Goal: Task Accomplishment & Management: Manage account settings

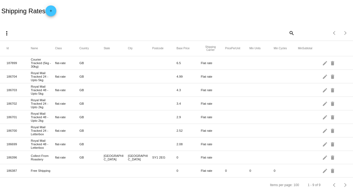
click at [51, 10] on mat-icon "add" at bounding box center [51, 12] width 6 height 6
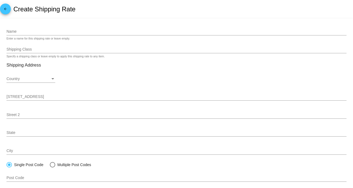
click at [39, 49] on mat-card "Name Enter a name for this shipping rate or leave empty. Shipping Class Specify…" at bounding box center [176, 163] width 353 height 291
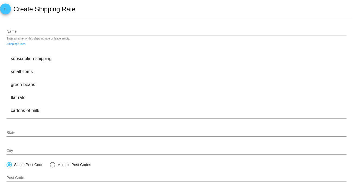
paste input "small-items"
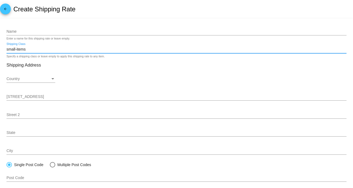
click at [15, 51] on input "small-items" at bounding box center [176, 49] width 340 height 4
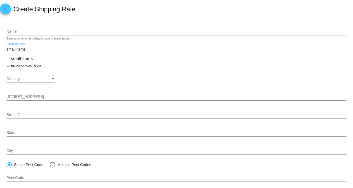
type input "small-items"
click at [91, 32] on input "Name" at bounding box center [176, 32] width 340 height 4
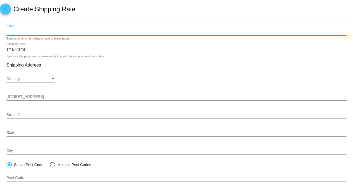
paste input "Royal Mail Tracked 24 - Upto 2kg"
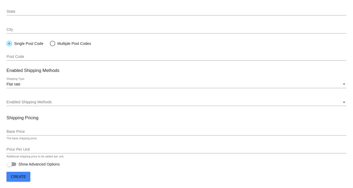
scroll to position [122, 0]
type input "Royal Mail Tracked 24 - Upto 2kg"
click at [79, 86] on div "Flat rate" at bounding box center [173, 84] width 335 height 4
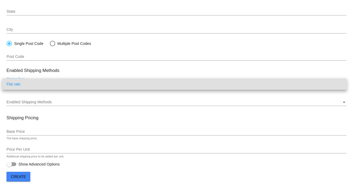
click at [79, 86] on span "Flat rate" at bounding box center [174, 84] width 336 height 11
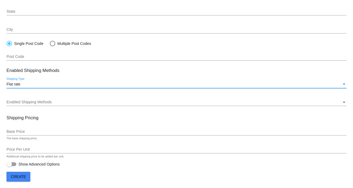
click at [73, 102] on div "Enabled Shipping Methods" at bounding box center [173, 102] width 335 height 4
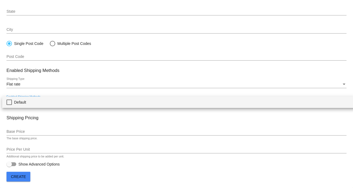
click at [73, 102] on span "Default" at bounding box center [182, 102] width 337 height 11
click at [105, 90] on div at bounding box center [176, 94] width 353 height 188
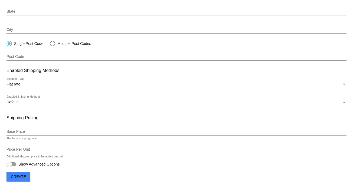
click at [50, 130] on input "Base Price" at bounding box center [176, 132] width 340 height 4
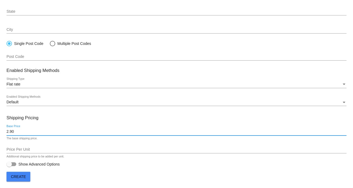
type input "2.90"
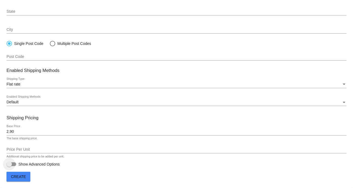
click at [14, 163] on div at bounding box center [11, 164] width 10 height 4
click at [9, 166] on input "Show Advanced Options" at bounding box center [9, 166] width 0 height 0
checkbox input "true"
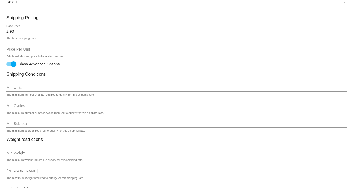
scroll to position [231, 0]
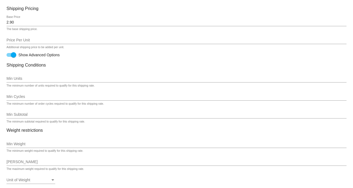
click at [50, 146] on input "Min Weight" at bounding box center [176, 144] width 340 height 4
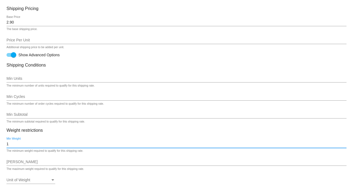
type input "1"
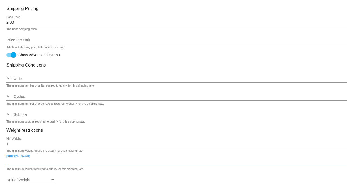
click at [47, 162] on input "Max Weight" at bounding box center [176, 162] width 340 height 4
type input "2000"
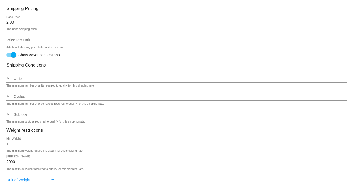
click at [51, 183] on div "Unit of Weight" at bounding box center [52, 180] width 5 height 4
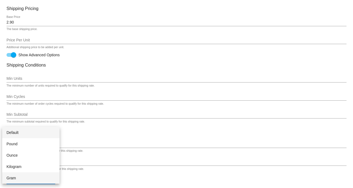
click at [43, 178] on span "Gram" at bounding box center [30, 177] width 49 height 11
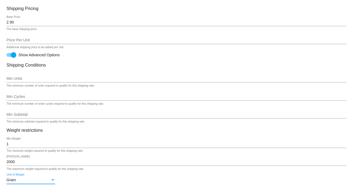
scroll to position [253, 0]
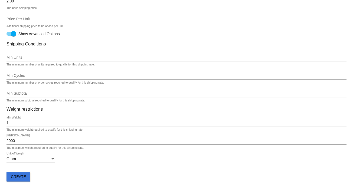
click at [24, 177] on span "Create" at bounding box center [18, 177] width 15 height 4
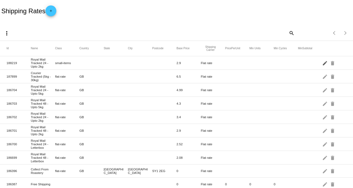
click at [322, 63] on mat-icon "edit" at bounding box center [325, 63] width 6 height 8
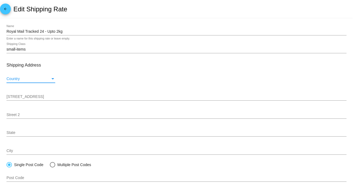
click at [49, 77] on div "Country" at bounding box center [28, 79] width 44 height 4
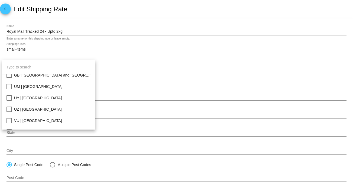
scroll to position [2679, 0]
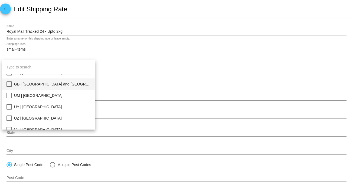
click at [66, 86] on span "GB | [GEOGRAPHIC_DATA] and [GEOGRAPHIC_DATA]" at bounding box center [52, 84] width 77 height 11
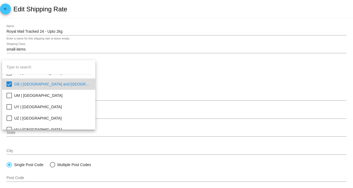
scroll to position [2684, 0]
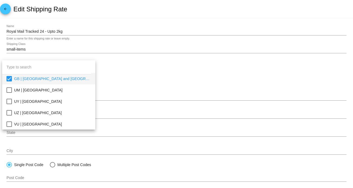
click at [200, 125] on div at bounding box center [176, 94] width 353 height 188
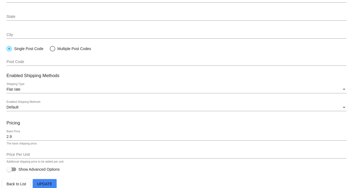
scroll to position [120, 0]
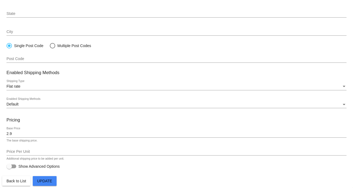
click at [45, 179] on span "Update" at bounding box center [44, 181] width 15 height 4
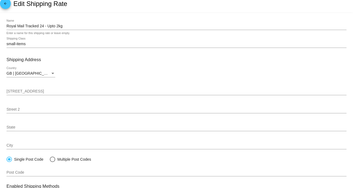
scroll to position [0, 0]
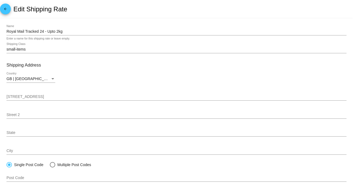
click at [6, 10] on mat-icon "arrow_back" at bounding box center [5, 10] width 6 height 6
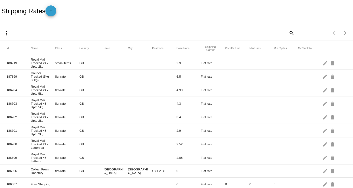
click at [52, 11] on mat-icon "add" at bounding box center [51, 12] width 6 height 6
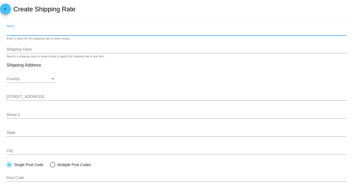
click at [40, 32] on input "Name" at bounding box center [176, 32] width 340 height 4
paste input "Royal Mail Tracked 48 - Upto 5kg"
type input "Royal Mail Tracked 48 - Upto 5kg"
click at [44, 50] on mat-card "Royal Mail Tracked 48 - Upto 5kg Name Enter a name for this shipping rate or le…" at bounding box center [176, 163] width 353 height 291
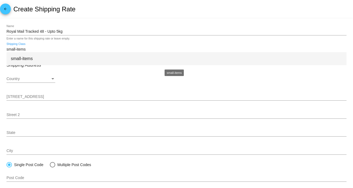
type input "small-items"
click at [70, 57] on div "small-items" at bounding box center [176, 58] width 340 height 13
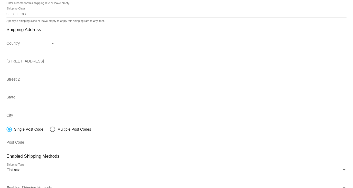
scroll to position [27, 0]
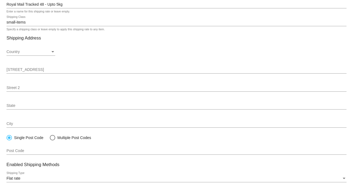
click at [50, 52] on div "Country" at bounding box center [28, 52] width 44 height 4
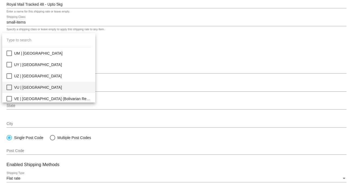
scroll to position [2667, 0]
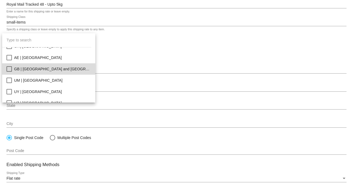
drag, startPoint x: 50, startPoint y: 65, endPoint x: 54, endPoint y: 66, distance: 3.8
click at [50, 65] on span "GB | [GEOGRAPHIC_DATA] and [GEOGRAPHIC_DATA]" at bounding box center [52, 68] width 77 height 11
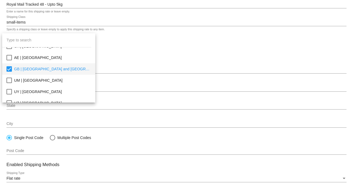
click at [167, 73] on div at bounding box center [176, 94] width 353 height 188
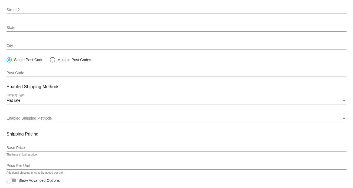
scroll to position [122, 0]
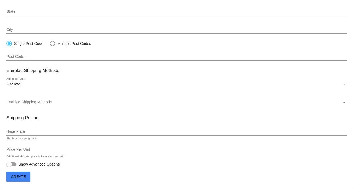
click at [30, 129] on div "Base Price" at bounding box center [176, 130] width 340 height 11
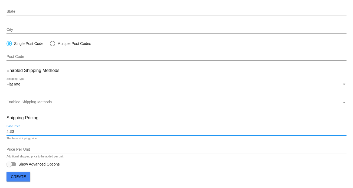
type input "4.30"
click at [126, 170] on mat-card "Royal Mail Tracked 48 - Upto 5kg Name Enter a name for this shipping rate or le…" at bounding box center [176, 42] width 353 height 291
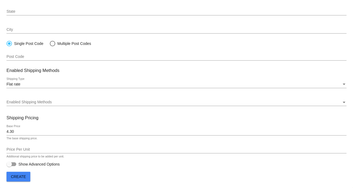
click at [14, 165] on div at bounding box center [11, 164] width 10 height 4
click at [9, 166] on input "Show Advanced Options" at bounding box center [9, 166] width 0 height 0
checkbox input "true"
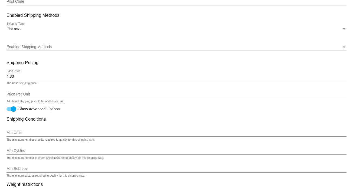
scroll to position [231, 0]
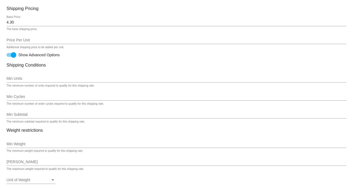
click at [36, 144] on input "Min Weight" at bounding box center [176, 144] width 340 height 4
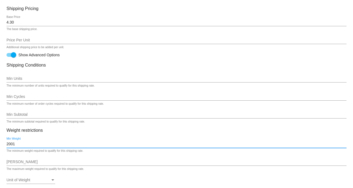
type input "2001"
click at [61, 164] on input "Max Weight" at bounding box center [176, 162] width 340 height 4
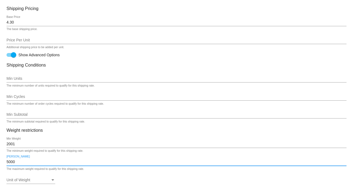
type input "5000"
click at [45, 183] on div "Unit of Weight" at bounding box center [28, 180] width 44 height 4
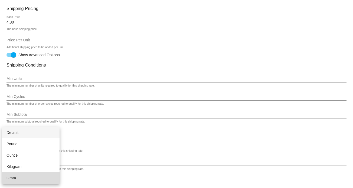
click at [35, 177] on span "Gram" at bounding box center [30, 177] width 49 height 11
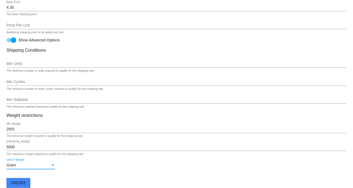
scroll to position [253, 0]
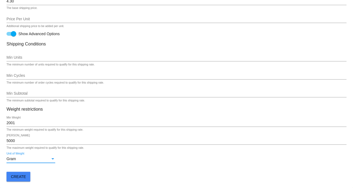
click at [16, 178] on span "Create" at bounding box center [18, 177] width 15 height 4
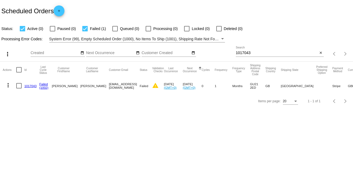
click at [32, 84] on link "1017043" at bounding box center [30, 86] width 12 height 4
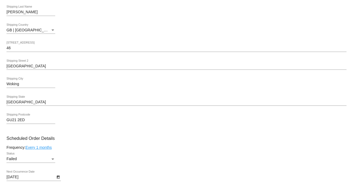
scroll to position [298, 0]
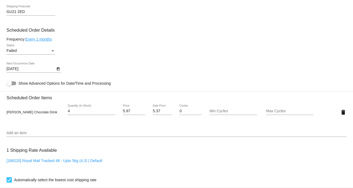
click at [49, 53] on div "Failed" at bounding box center [28, 51] width 44 height 4
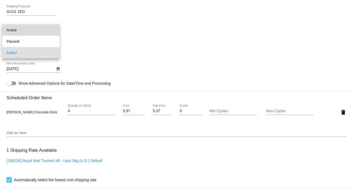
click at [36, 30] on span "Active" at bounding box center [30, 29] width 49 height 11
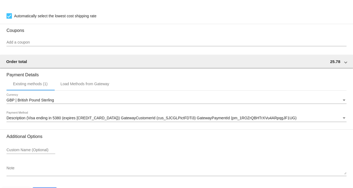
scroll to position [482, 0]
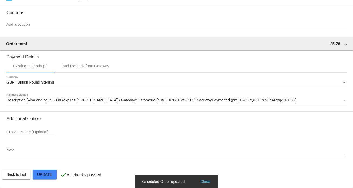
click at [205, 182] on button "Close" at bounding box center [205, 181] width 13 height 5
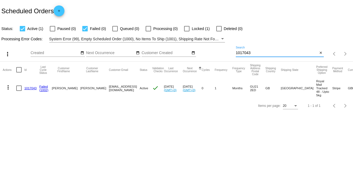
drag, startPoint x: 253, startPoint y: 52, endPoint x: 218, endPoint y: 48, distance: 35.9
click at [218, 48] on div "more_vert Oct Jan Feb Mar [DATE]" at bounding box center [176, 52] width 353 height 19
paste input "79"
type input "1017793"
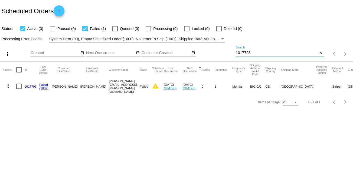
click at [31, 85] on link "1017793" at bounding box center [30, 87] width 12 height 4
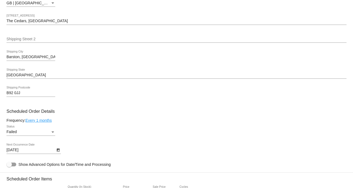
scroll to position [271, 0]
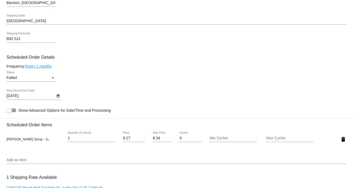
click at [50, 80] on div "Status" at bounding box center [52, 78] width 5 height 4
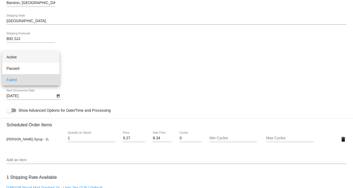
click at [43, 56] on span "Active" at bounding box center [30, 56] width 49 height 11
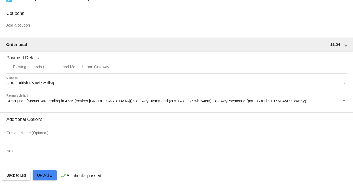
scroll to position [482, 0]
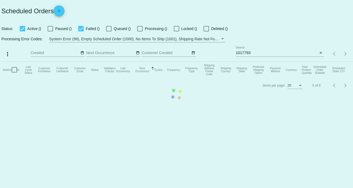
click at [269, 62] on mat-table "Actions Id Last Cycle Status Customer FirstName Customer LastName Customer Emai…" at bounding box center [176, 70] width 353 height 16
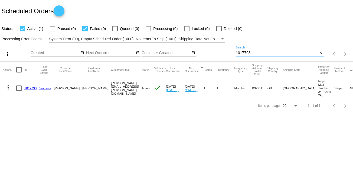
drag, startPoint x: 257, startPoint y: 52, endPoint x: 223, endPoint y: 50, distance: 33.9
click at [223, 50] on div "more_vert Oct Jan Feb Mar [DATE]" at bounding box center [176, 52] width 353 height 19
paste input "[EMAIL_ADDRESS][DOMAIN_NAME]"
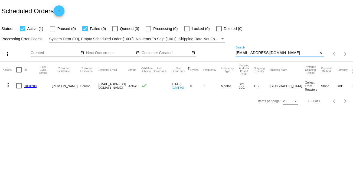
type input "[EMAIL_ADDRESS][DOMAIN_NAME]"
click at [32, 85] on link "1031288" at bounding box center [30, 86] width 12 height 4
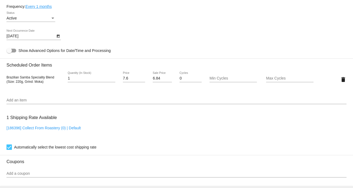
scroll to position [271, 0]
